Goal: Task Accomplishment & Management: Use online tool/utility

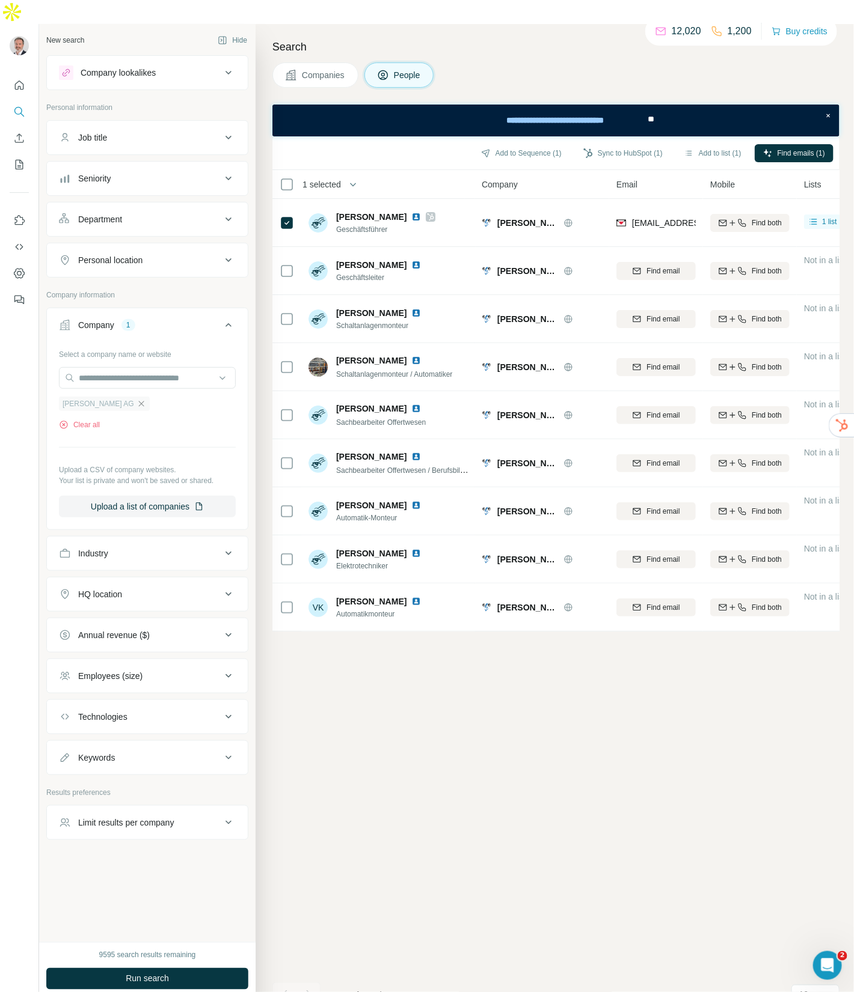
click at [136, 399] on icon "button" at bounding box center [141, 404] width 10 height 10
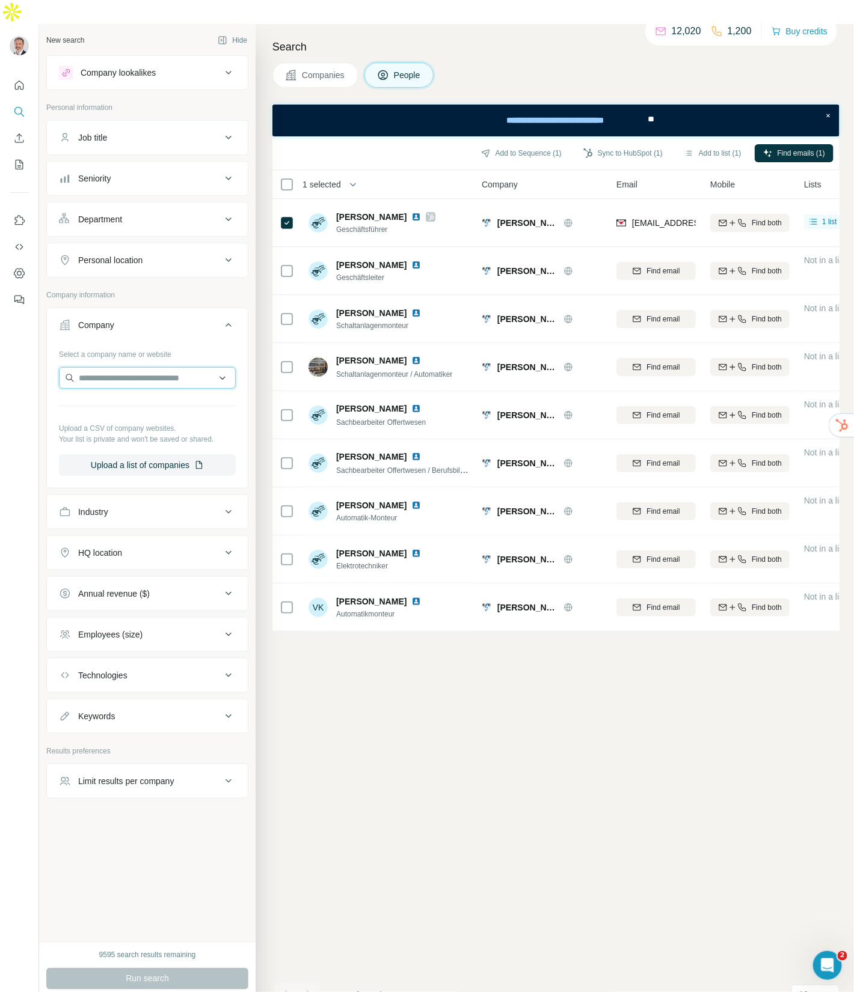
drag, startPoint x: 117, startPoint y: 358, endPoint x: 122, endPoint y: 351, distance: 8.2
click at [117, 367] on input "text" at bounding box center [147, 378] width 177 height 22
type input "**********"
click at [134, 397] on p "[DOMAIN_NAME]" at bounding box center [159, 402] width 133 height 11
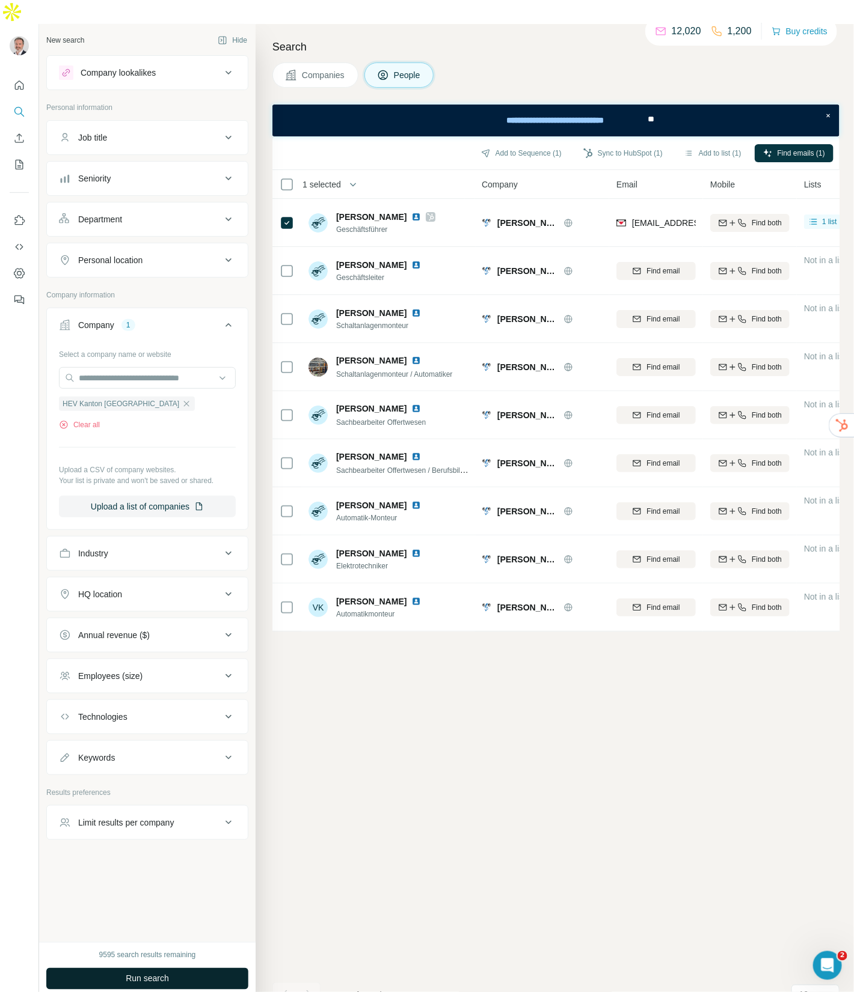
click at [155, 973] on span "Run search" at bounding box center [147, 979] width 43 height 12
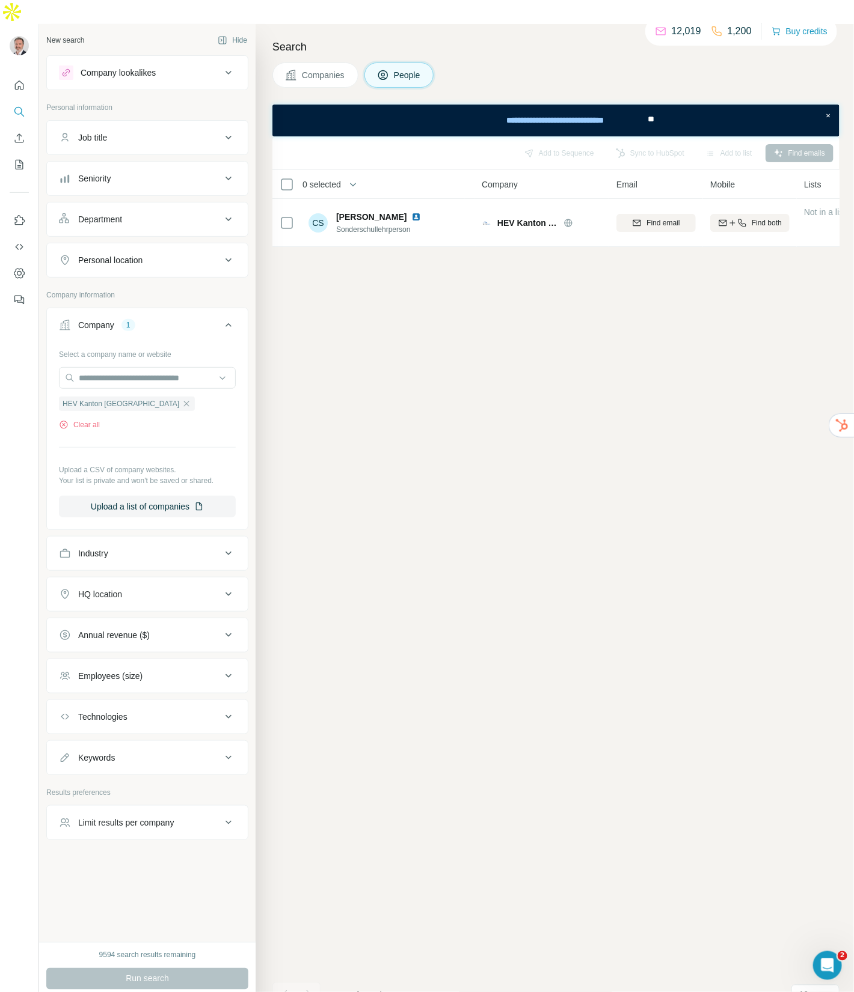
click at [144, 817] on div "Limit results per company" at bounding box center [126, 823] width 96 height 12
click at [127, 842] on input "number" at bounding box center [147, 853] width 177 height 22
click at [389, 760] on div "Add to Sequence Sync to HubSpot Add to list Find emails 0 selected People Compa…" at bounding box center [555, 576] width 567 height 880
click at [184, 401] on icon "button" at bounding box center [186, 403] width 5 height 5
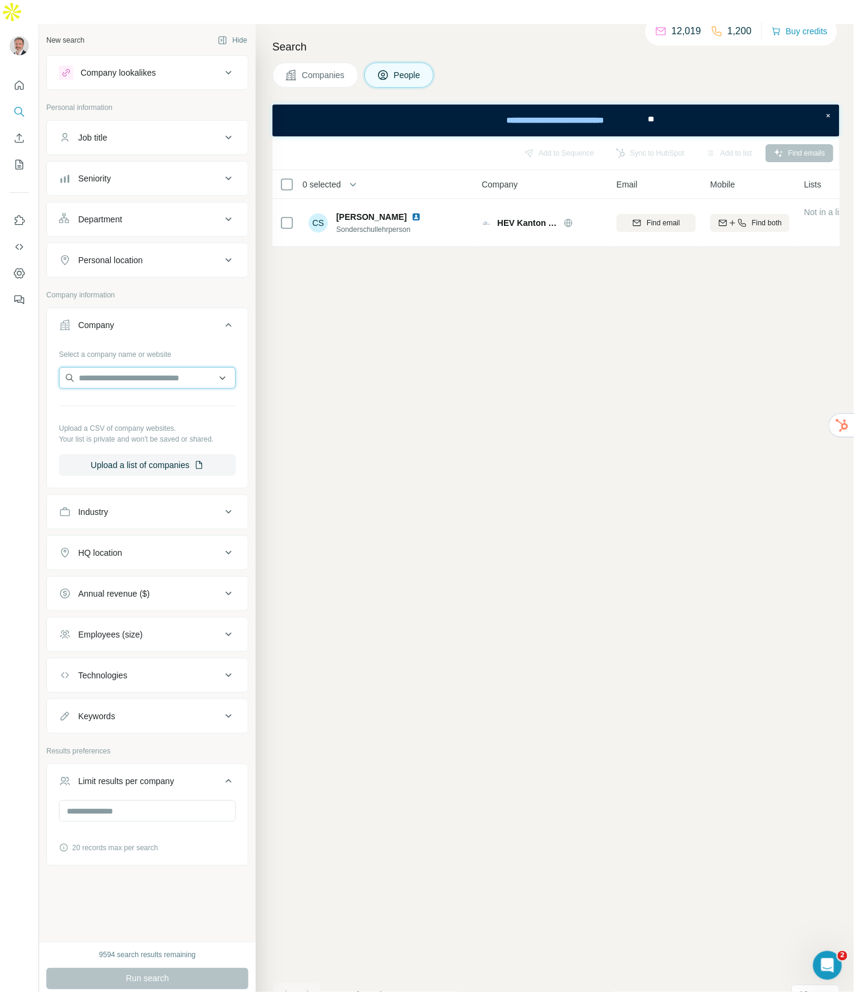
click at [132, 367] on input "text" at bounding box center [147, 378] width 177 height 22
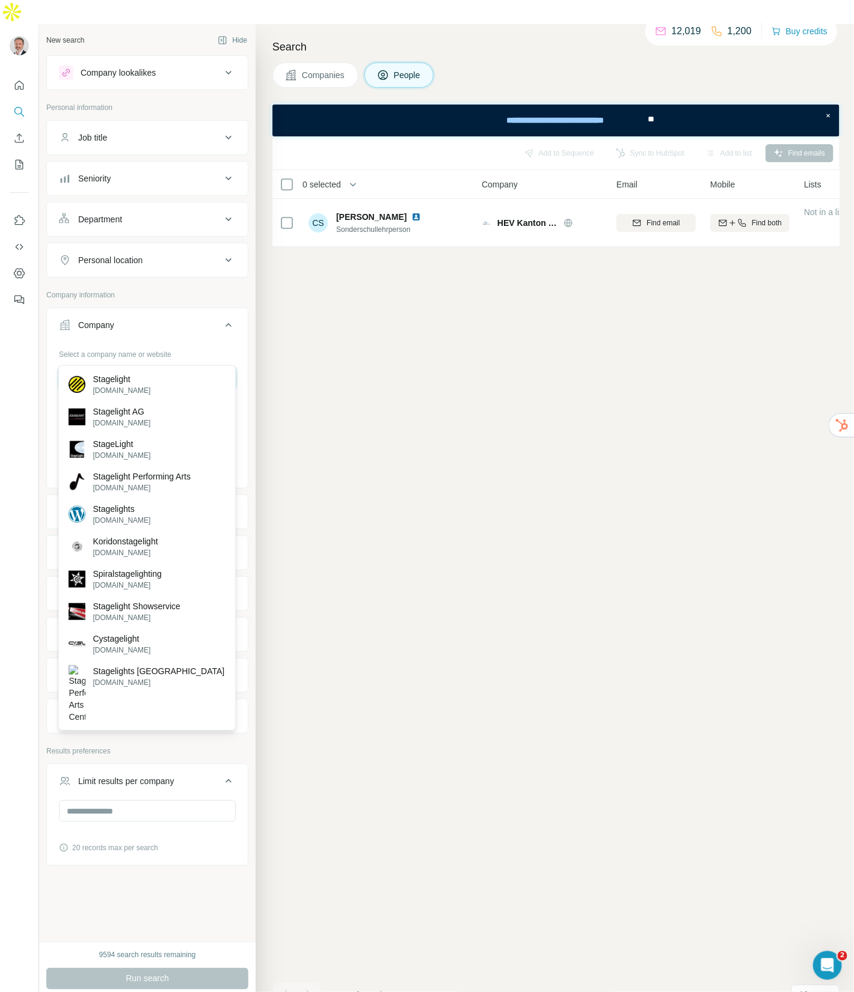
type input "**********"
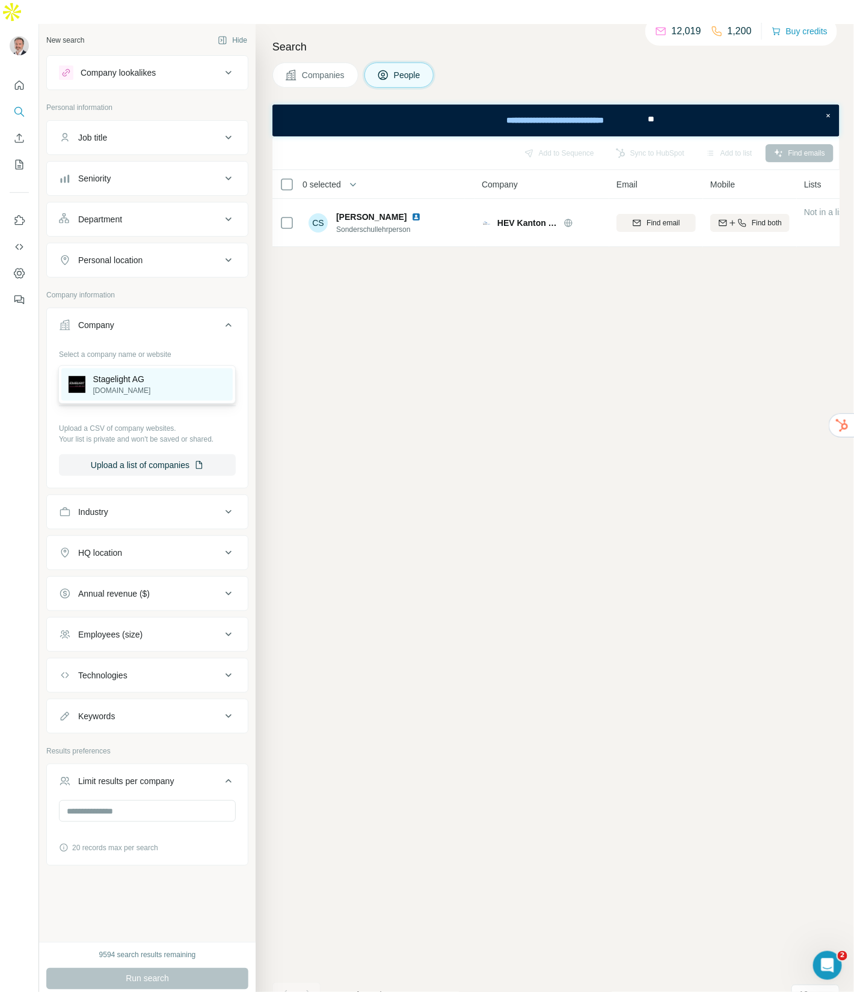
click at [123, 393] on p "[DOMAIN_NAME]" at bounding box center [122, 390] width 58 height 11
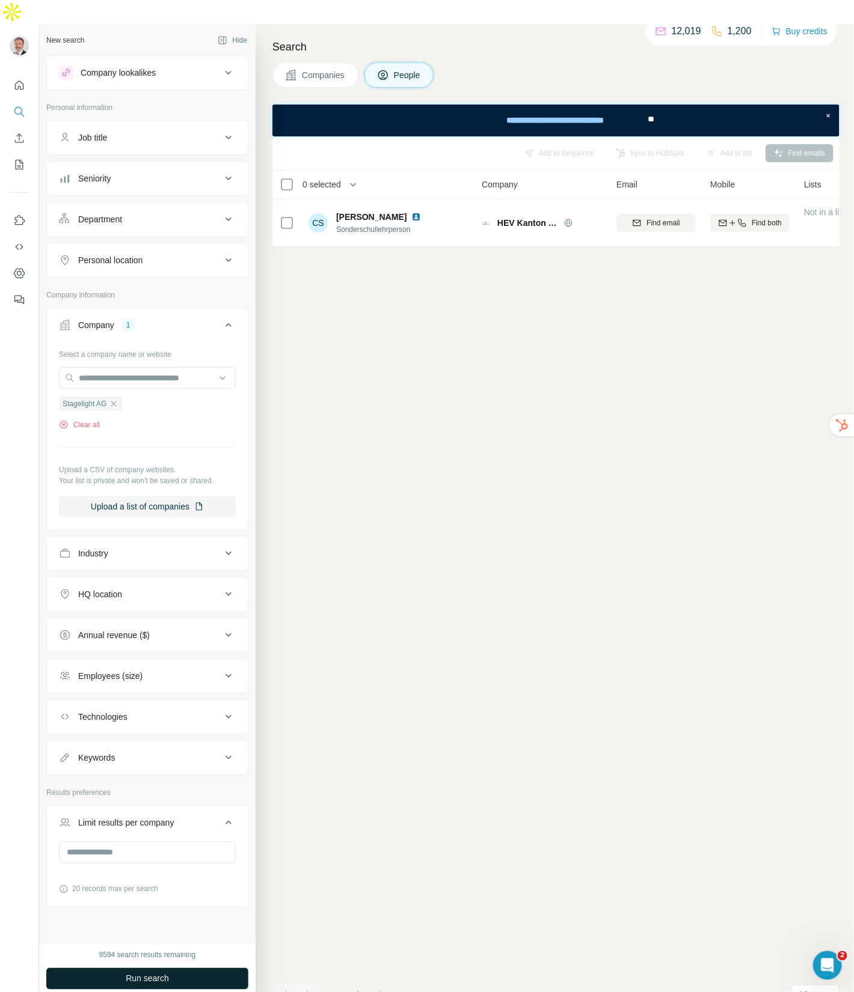
click at [173, 968] on button "Run search" at bounding box center [147, 979] width 202 height 22
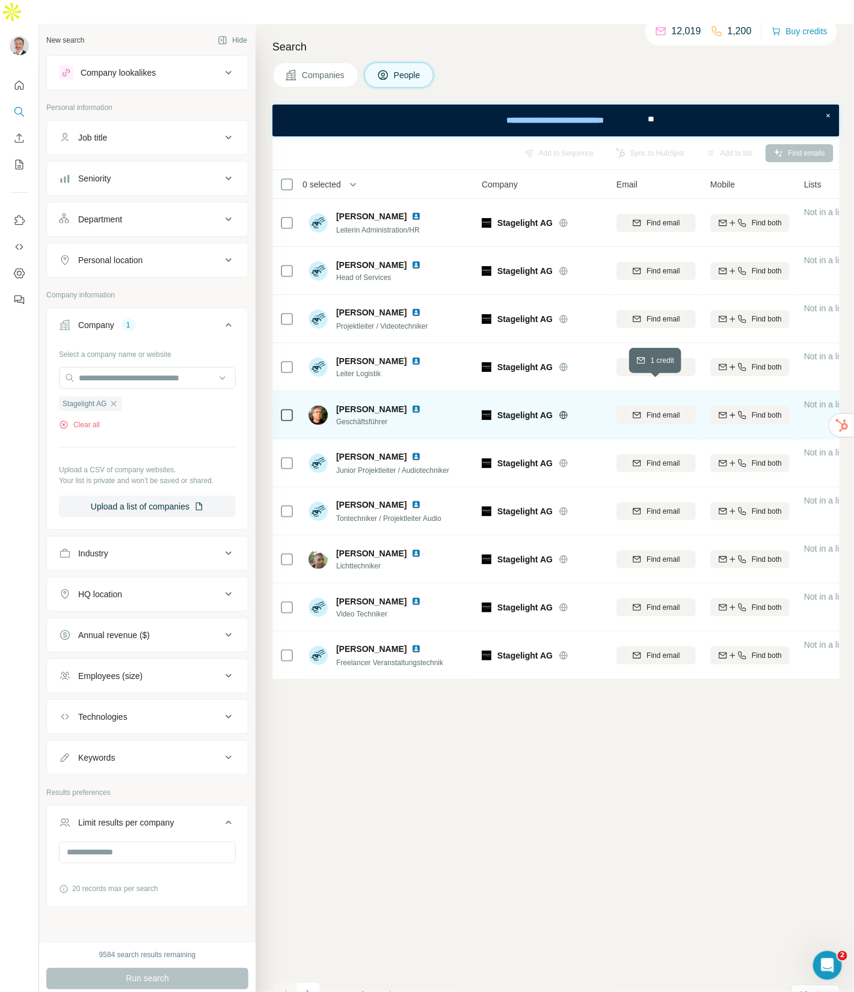
click at [662, 410] on span "Find email" at bounding box center [662, 415] width 33 height 11
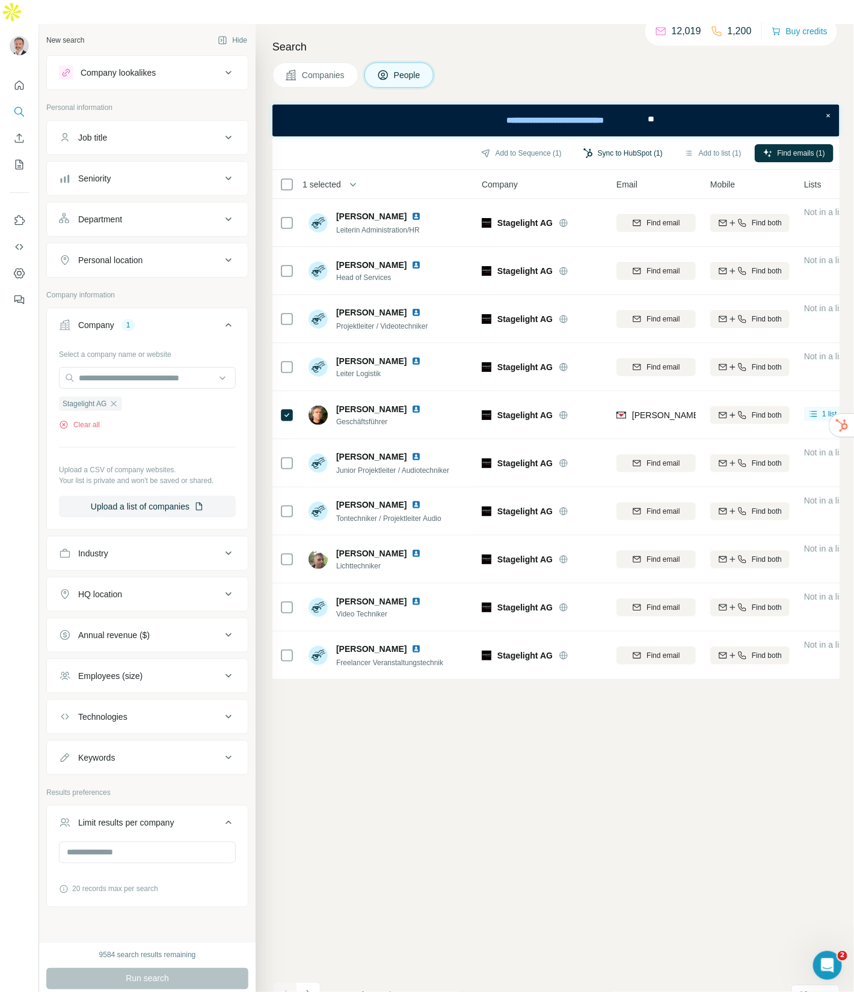
click at [629, 144] on button "Sync to HubSpot (1)" at bounding box center [623, 153] width 96 height 18
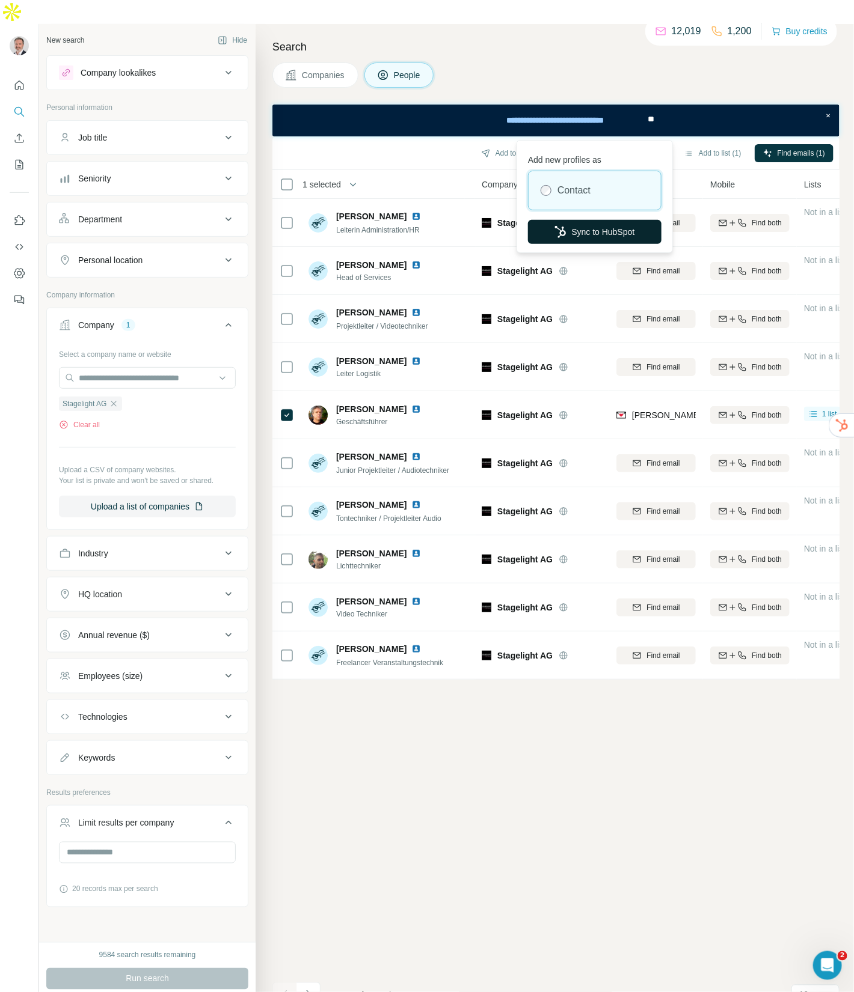
click at [594, 225] on button "Sync to HubSpot" at bounding box center [594, 232] width 133 height 24
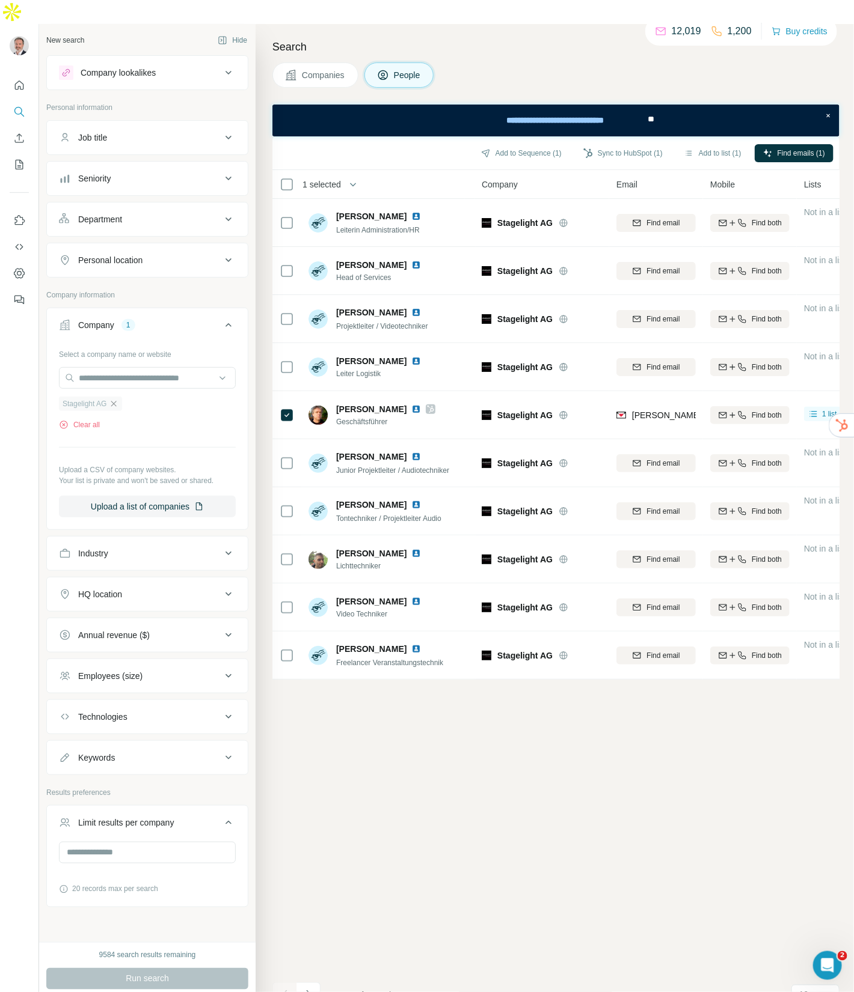
click at [117, 401] on icon "button" at bounding box center [113, 403] width 5 height 5
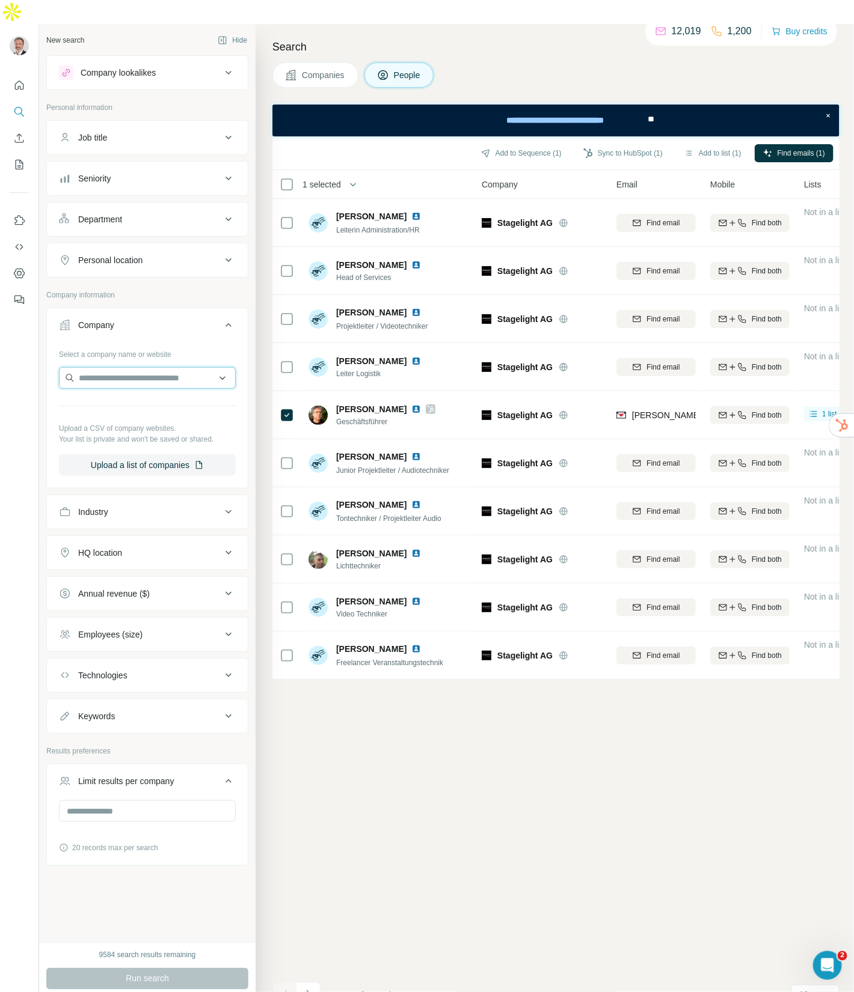
click at [121, 367] on input "text" at bounding box center [147, 378] width 177 height 22
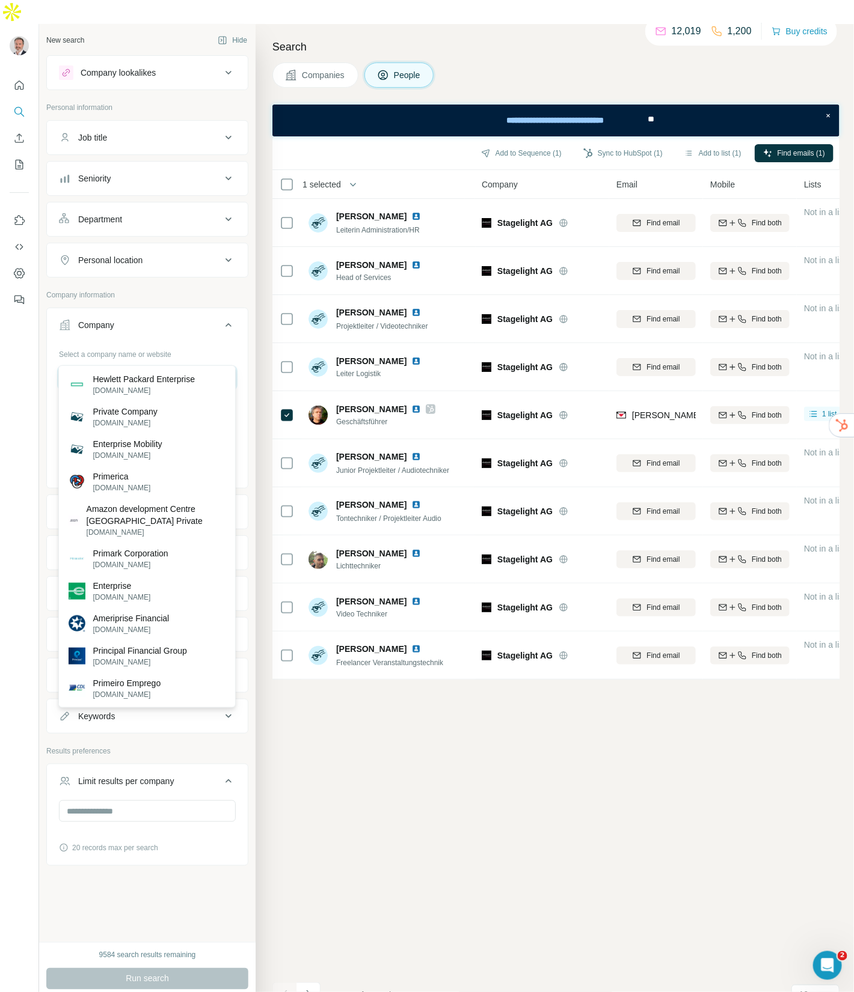
type input "********"
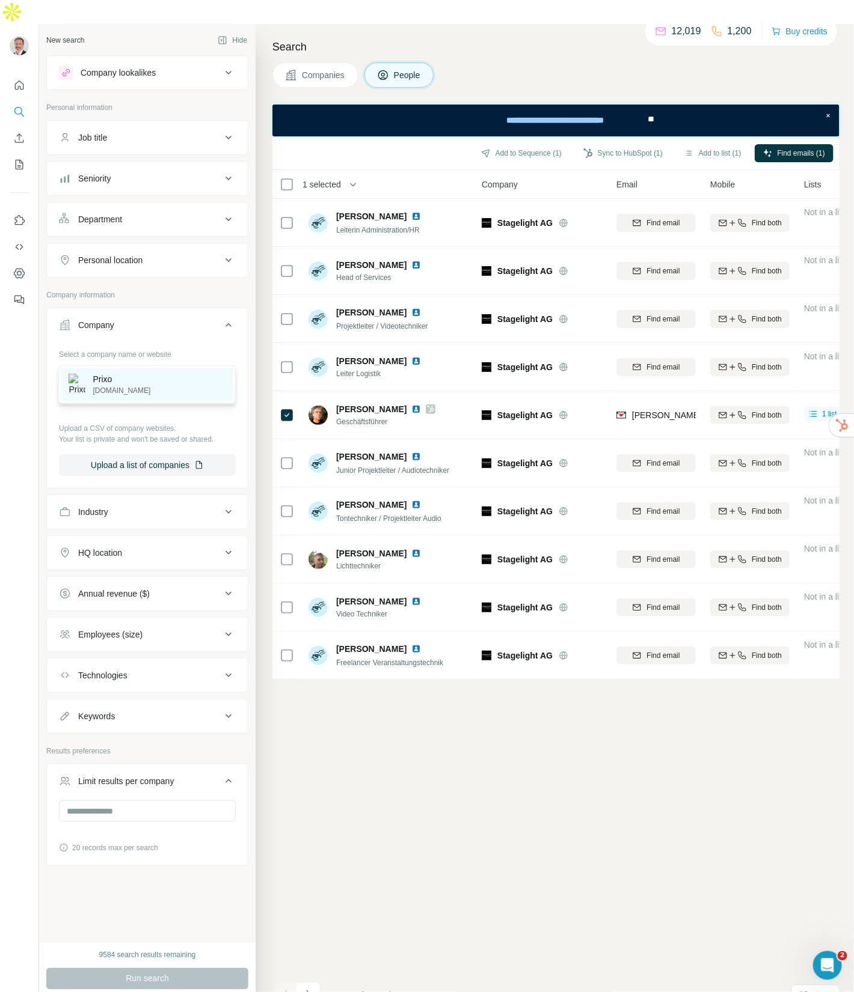
click at [129, 381] on div "Prixo [DOMAIN_NAME]" at bounding box center [146, 384] width 171 height 32
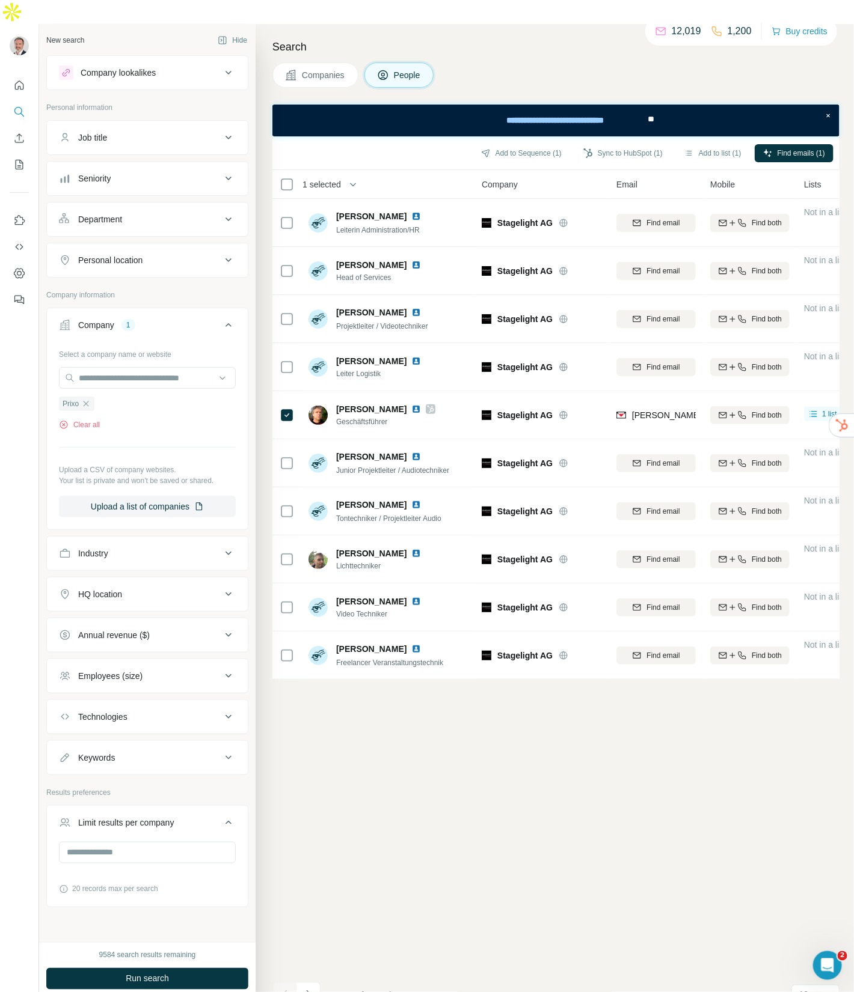
click at [148, 968] on button "Run search" at bounding box center [147, 979] width 202 height 22
